Goal: Task Accomplishment & Management: Manage account settings

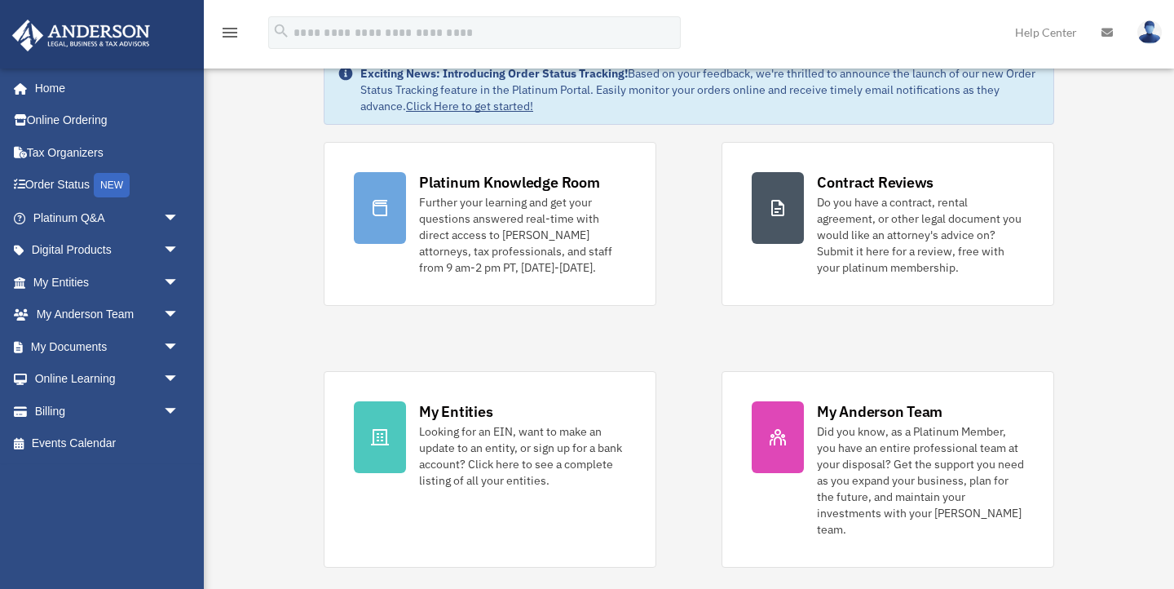
scroll to position [55, 0]
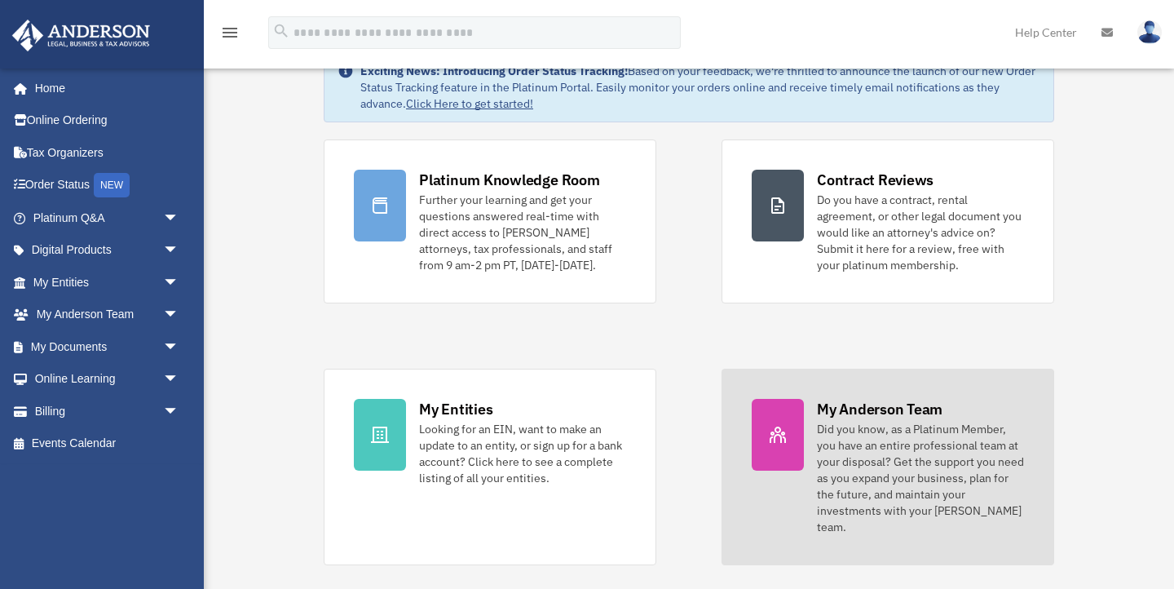
click at [894, 428] on div "Did you know, as a Platinum Member, you have an entire professional team at you…" at bounding box center [920, 478] width 207 height 114
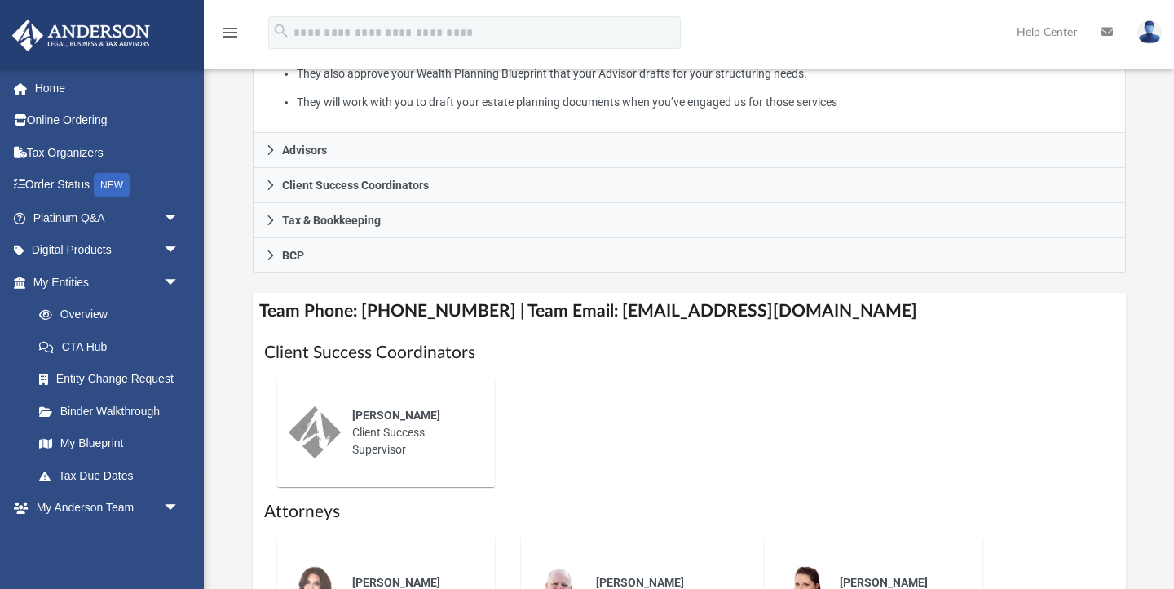
scroll to position [424, 0]
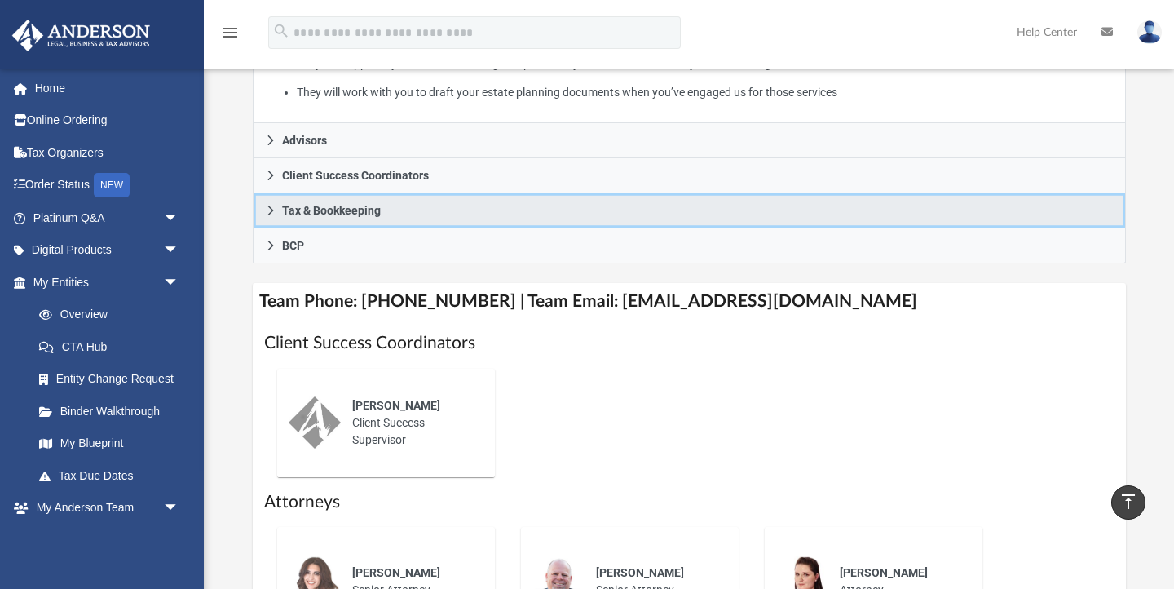
click at [307, 216] on span "Tax & Bookkeeping" at bounding box center [331, 210] width 99 height 11
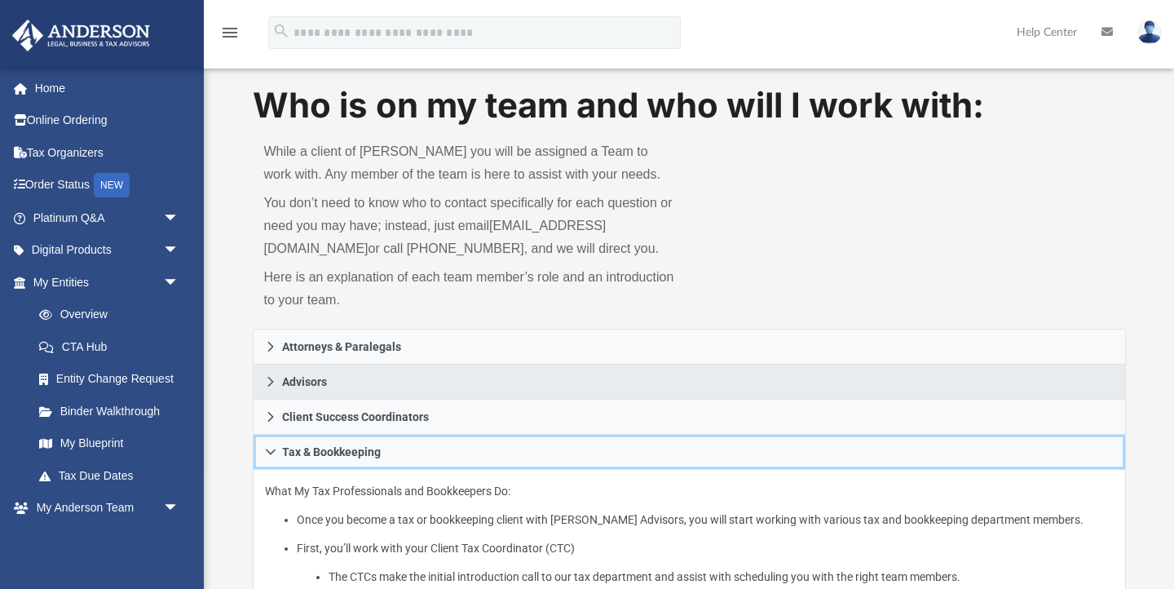
scroll to position [0, 0]
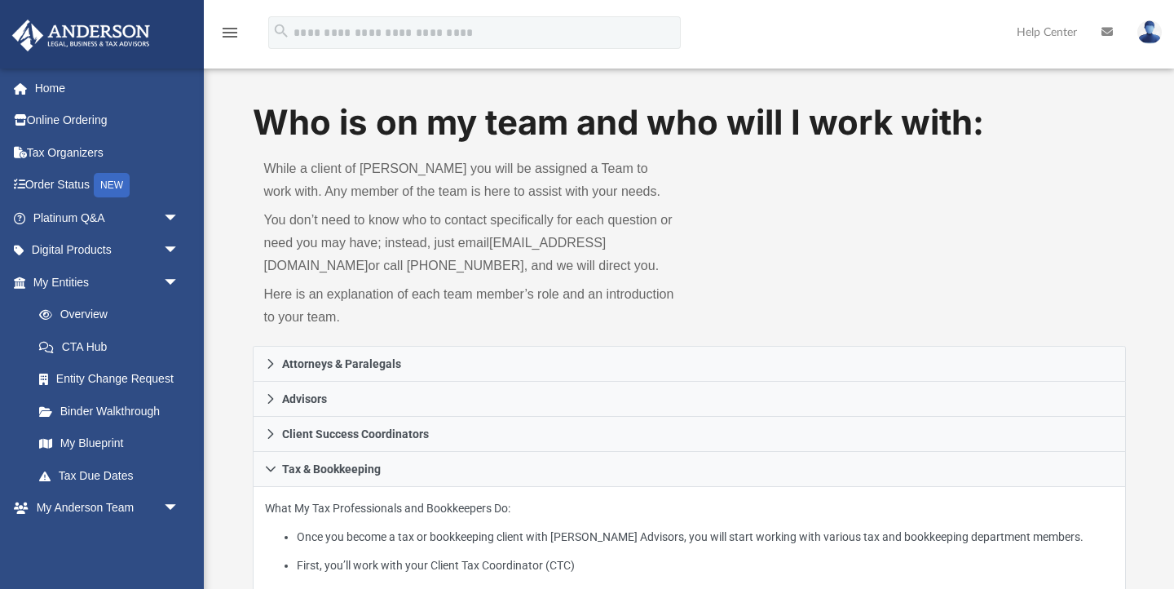
click at [1149, 33] on img at bounding box center [1149, 32] width 24 height 24
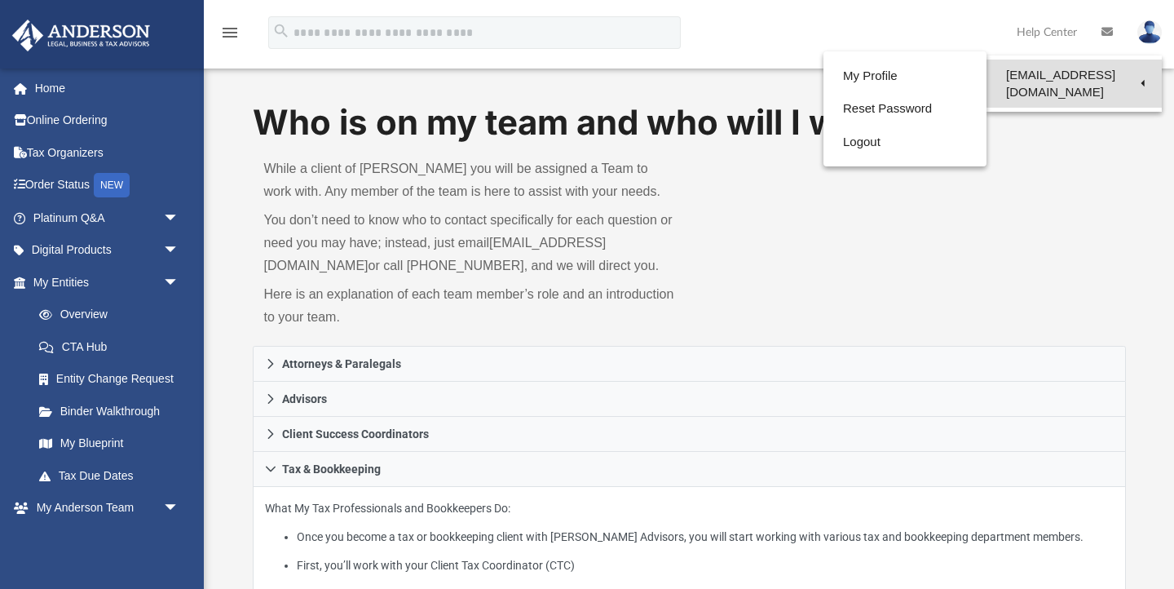
click at [1071, 73] on link "[EMAIL_ADDRESS][DOMAIN_NAME]" at bounding box center [1074, 84] width 175 height 48
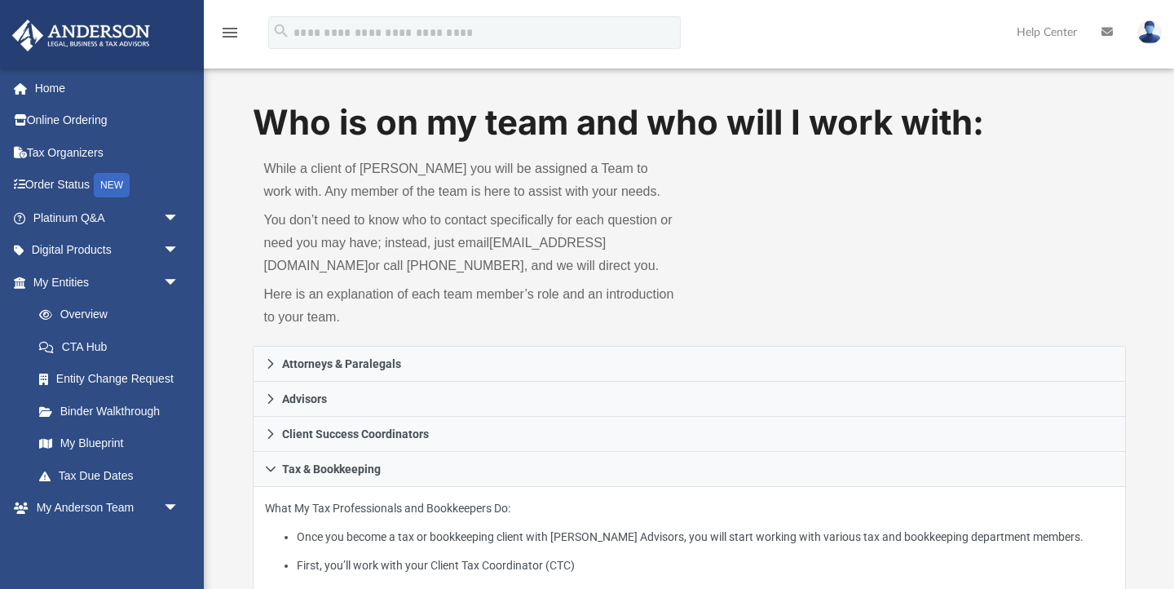
click at [1154, 29] on img at bounding box center [1149, 32] width 24 height 24
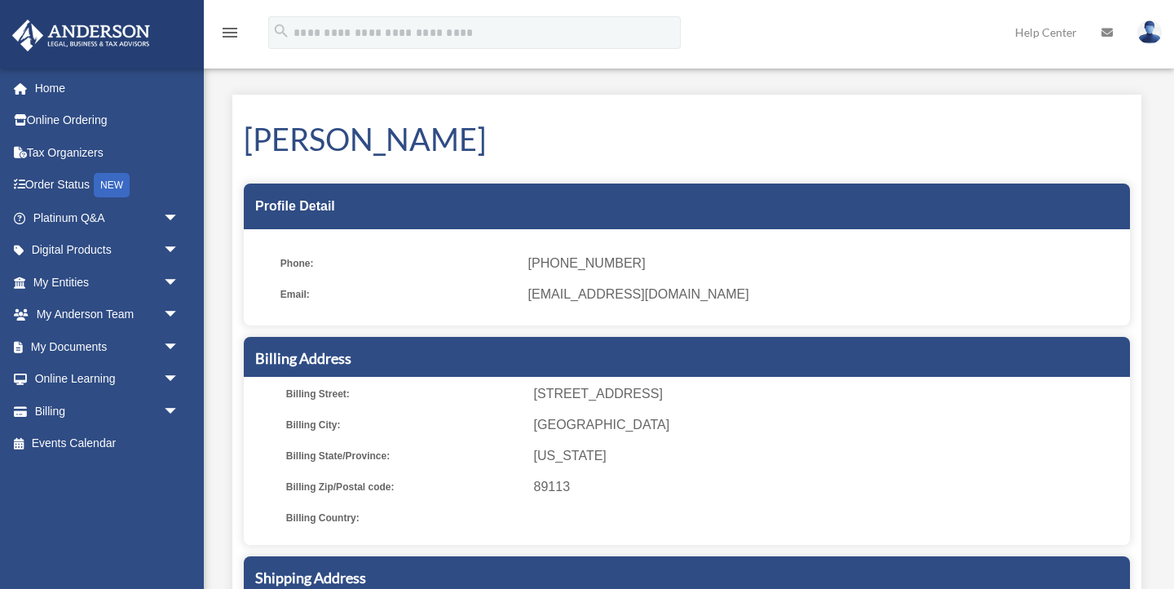
click at [1148, 28] on img at bounding box center [1149, 32] width 24 height 24
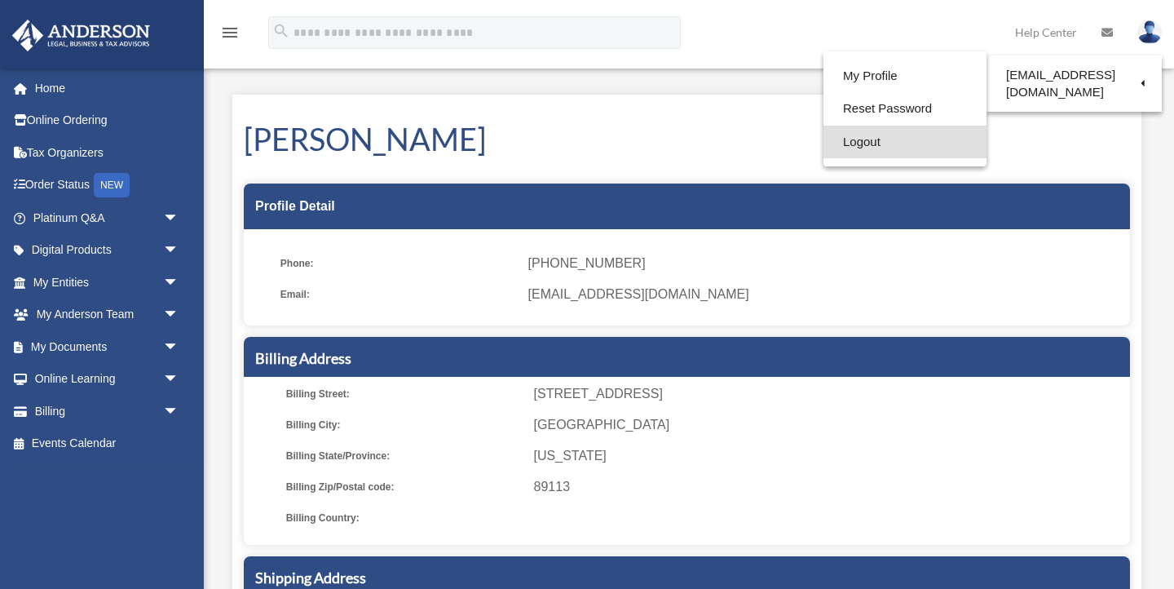
click at [865, 137] on link "Logout" at bounding box center [904, 142] width 163 height 33
